Goal: Obtain resource: Download file/media

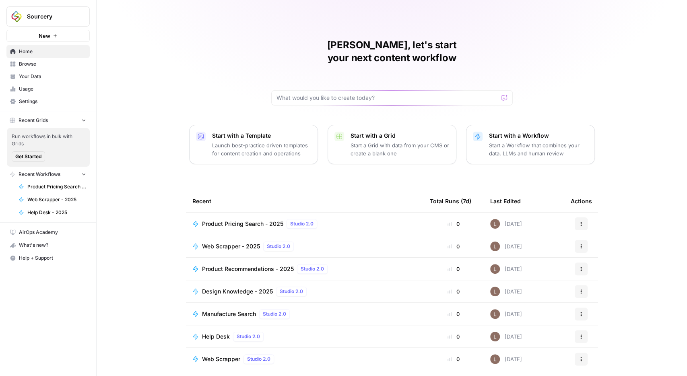
click at [41, 73] on span "Your Data" at bounding box center [52, 76] width 67 height 7
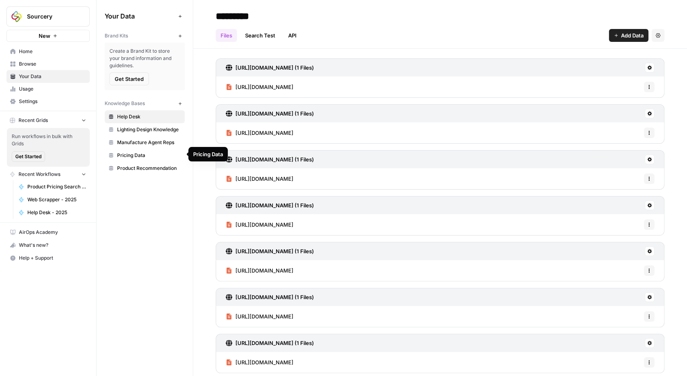
click at [139, 166] on span "Product Recommendation" at bounding box center [149, 168] width 64 height 7
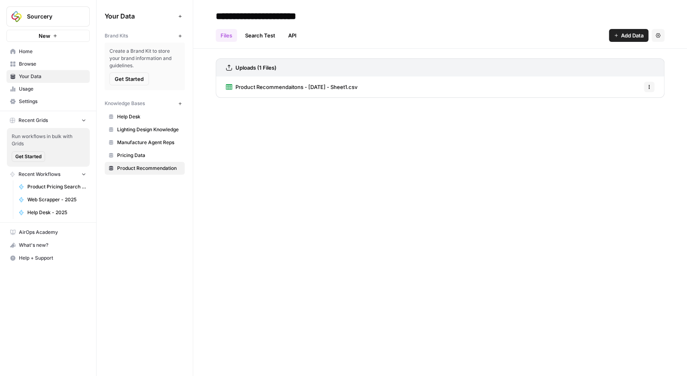
click at [275, 86] on span "Product Recommendaitons - [DATE] - Sheet1.csv" at bounding box center [297, 87] width 122 height 8
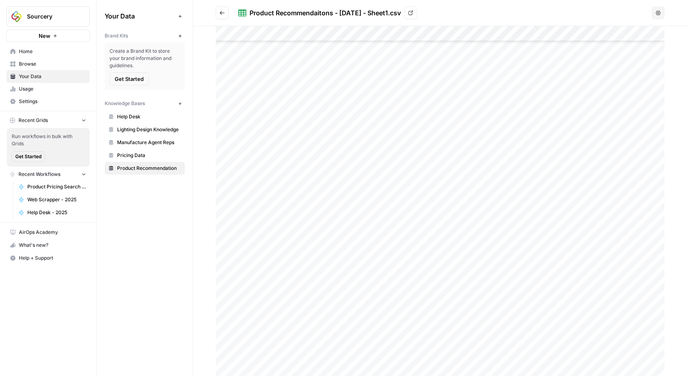
scroll to position [561, 0]
